Goal: Transaction & Acquisition: Purchase product/service

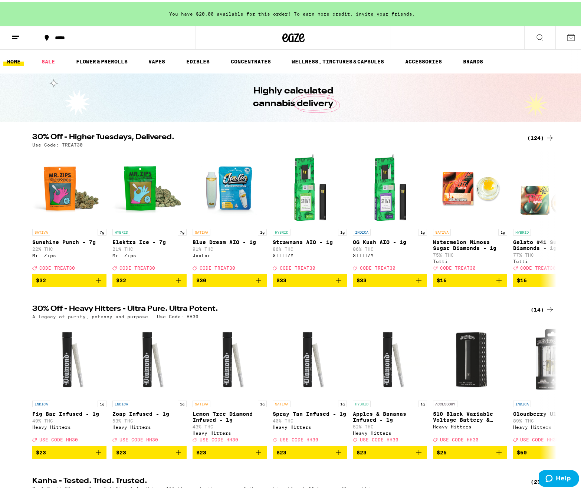
click at [532, 135] on div "(124)" at bounding box center [540, 135] width 27 height 9
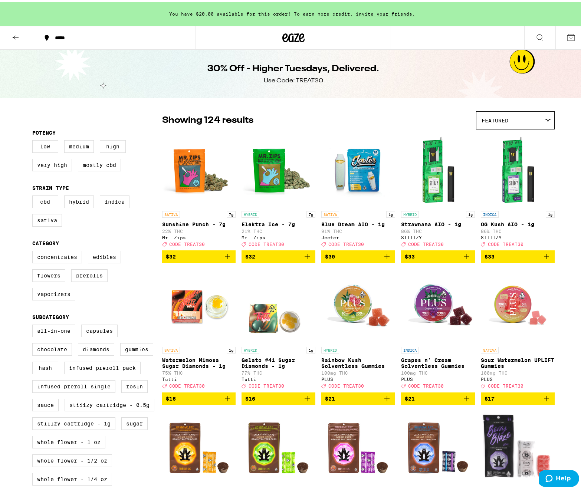
click at [122, 68] on div "30% Off - Higher Tuesdays, Delivered. Use Code: TREAT30" at bounding box center [293, 71] width 586 height 48
click at [109, 206] on label "Indica" at bounding box center [115, 199] width 30 height 13
click at [34, 195] on input "Indica" at bounding box center [34, 194] width 0 height 0
checkbox input "true"
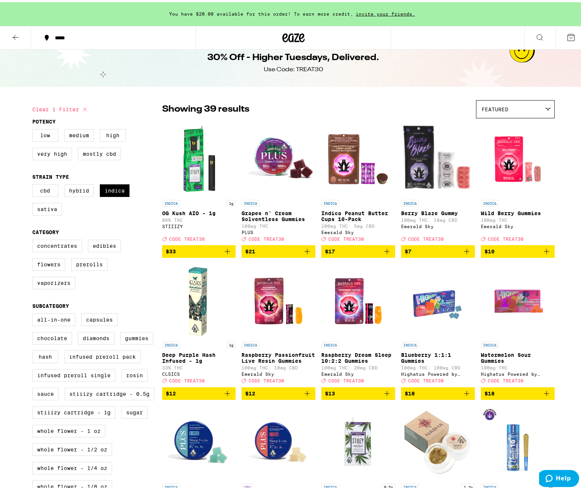
scroll to position [37, 0]
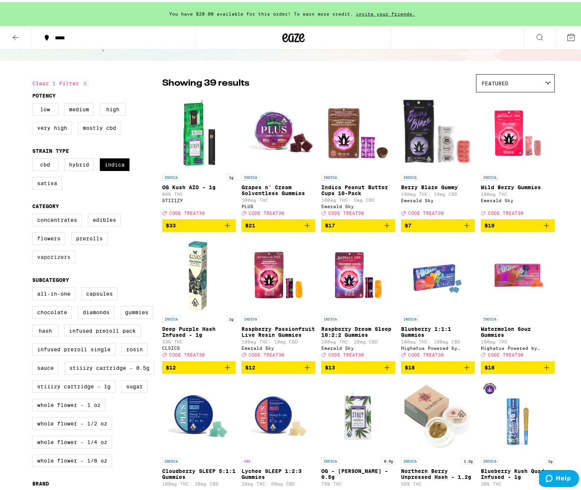
click at [45, 259] on label "Vaporizers" at bounding box center [53, 255] width 43 height 13
click at [34, 213] on input "Vaporizers" at bounding box center [34, 213] width 0 height 0
checkbox input "true"
